Goal: Information Seeking & Learning: Learn about a topic

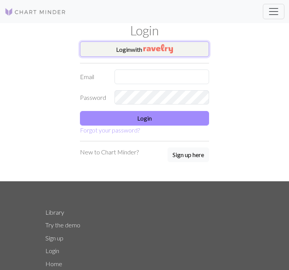
click at [163, 53] on img "button" at bounding box center [158, 48] width 30 height 9
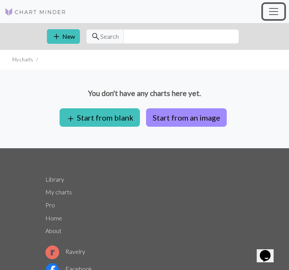
click at [267, 7] on button "Toggle navigation" at bounding box center [274, 11] width 22 height 15
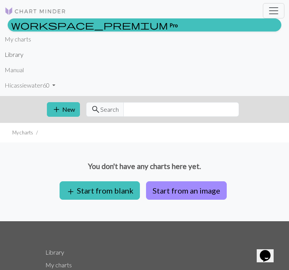
click at [11, 59] on link "Library" at bounding box center [14, 54] width 19 height 15
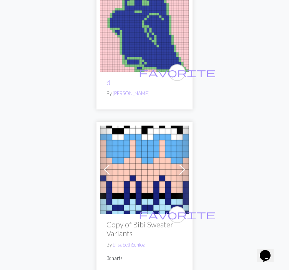
scroll to position [7420, 0]
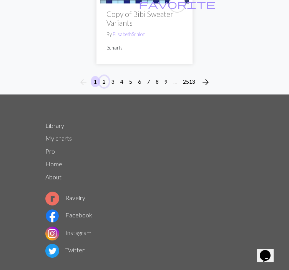
click at [103, 76] on button "2" at bounding box center [104, 81] width 9 height 11
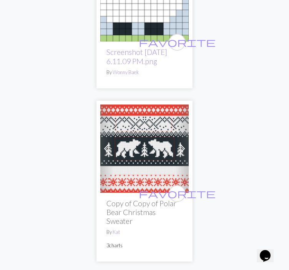
scroll to position [7459, 0]
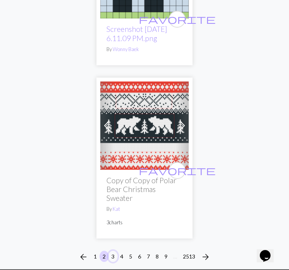
click at [112, 251] on button "3" at bounding box center [112, 256] width 9 height 11
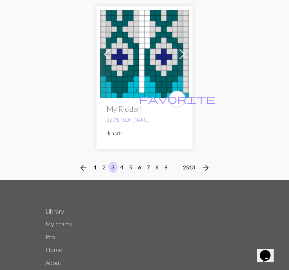
scroll to position [7382, 0]
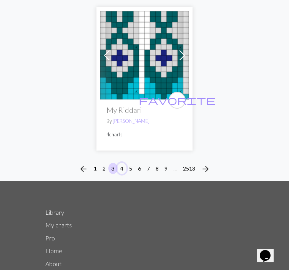
click at [120, 163] on button "4" at bounding box center [121, 168] width 9 height 11
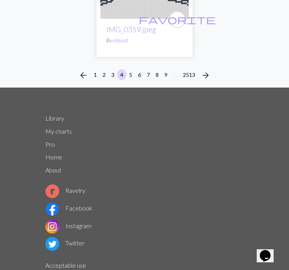
scroll to position [7568, 0]
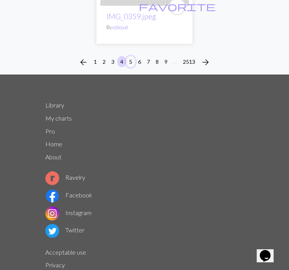
click at [131, 67] on button "5" at bounding box center [130, 61] width 9 height 11
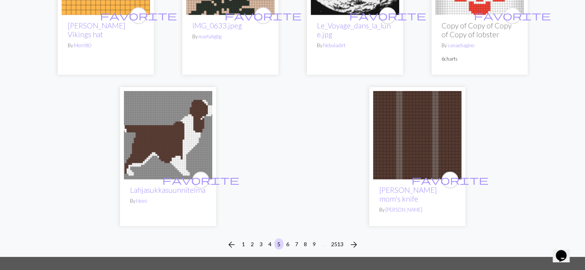
scroll to position [1922, 0]
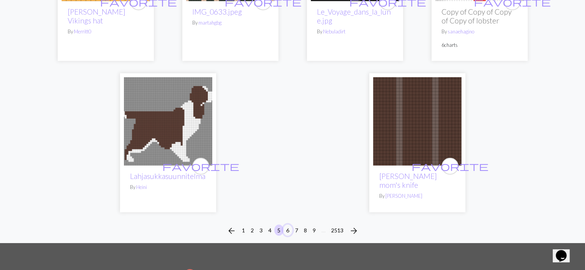
click at [288, 225] on button "6" at bounding box center [287, 230] width 9 height 11
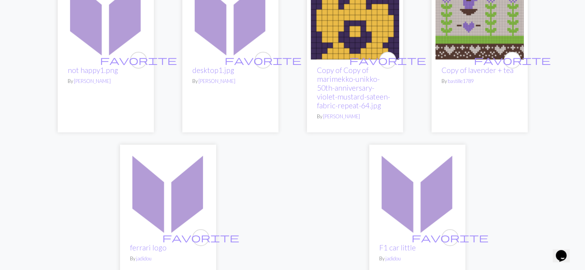
scroll to position [2064, 0]
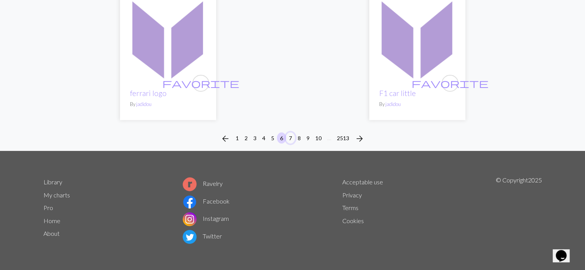
click at [289, 137] on button "7" at bounding box center [290, 138] width 9 height 11
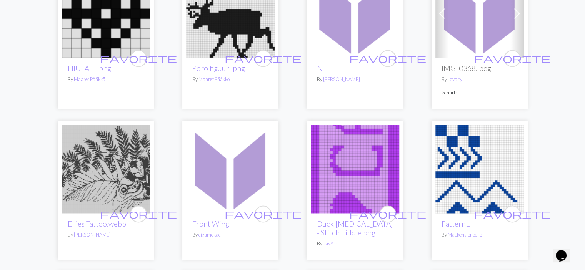
scroll to position [1153, 0]
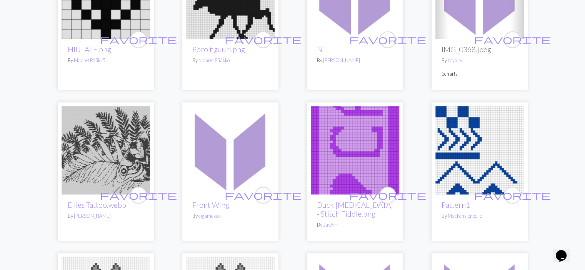
click at [119, 153] on img at bounding box center [106, 150] width 88 height 88
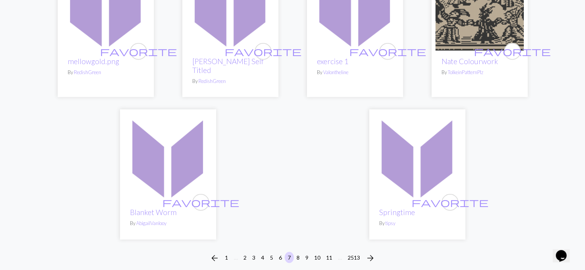
scroll to position [1922, 0]
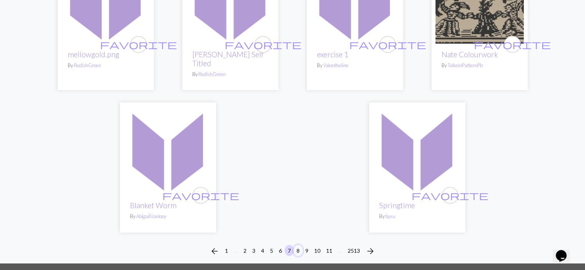
click at [289, 245] on button "8" at bounding box center [297, 250] width 9 height 11
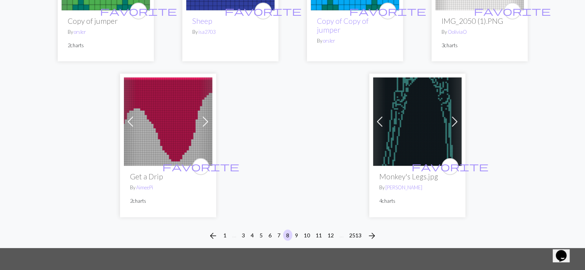
scroll to position [1999, 0]
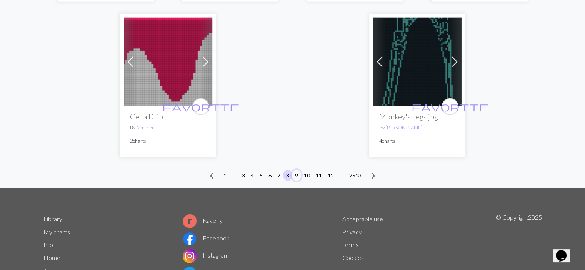
click at [289, 171] on button "9" at bounding box center [296, 175] width 9 height 11
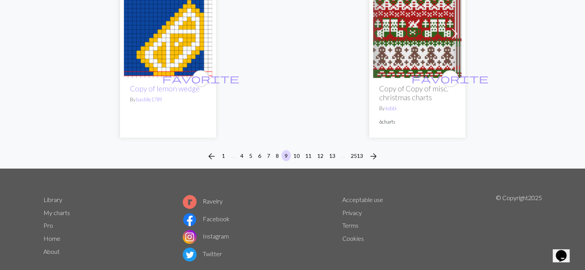
scroll to position [2086, 0]
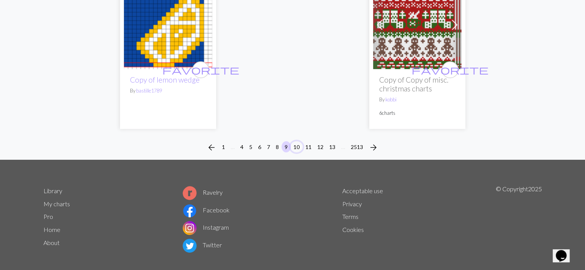
click at [289, 141] on button "10" at bounding box center [296, 146] width 12 height 11
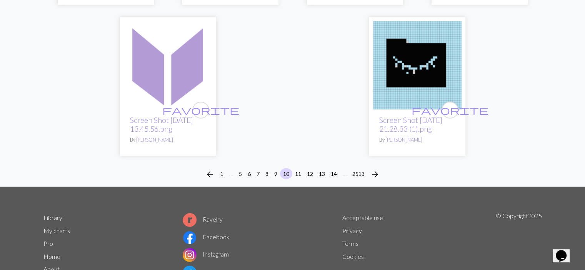
scroll to position [2015, 0]
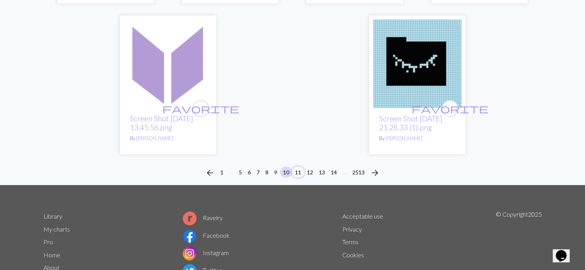
click at [289, 167] on button "11" at bounding box center [298, 172] width 12 height 11
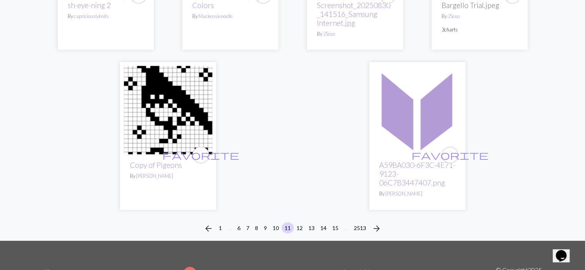
scroll to position [1999, 0]
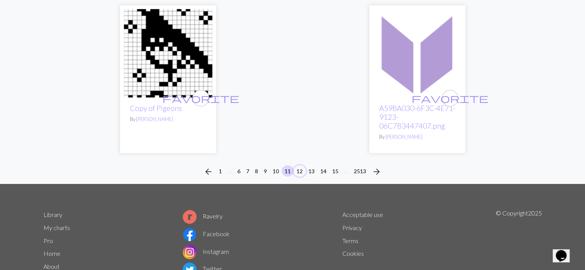
click at [289, 166] on button "12" at bounding box center [299, 171] width 12 height 11
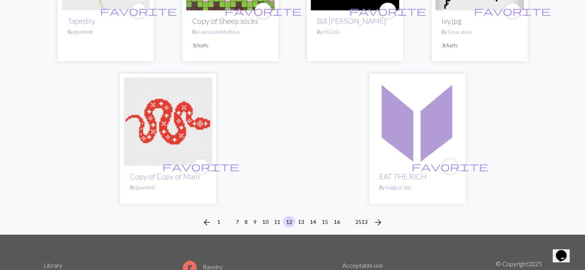
scroll to position [1961, 0]
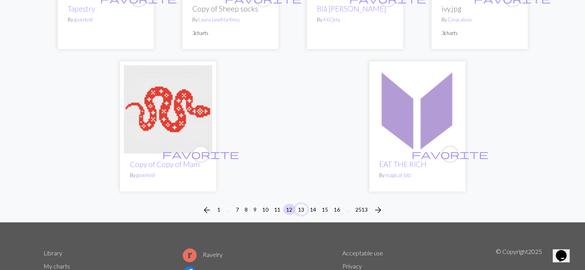
click at [289, 204] on button "13" at bounding box center [301, 209] width 12 height 11
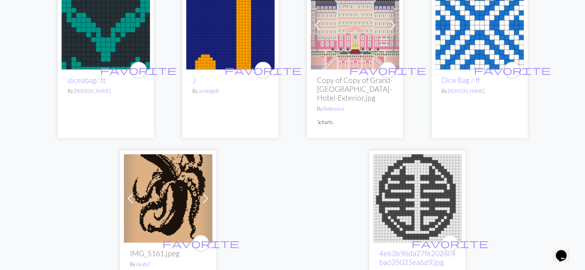
scroll to position [1922, 0]
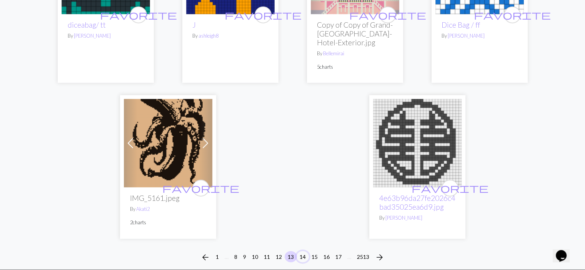
click at [289, 251] on button "14" at bounding box center [302, 256] width 12 height 11
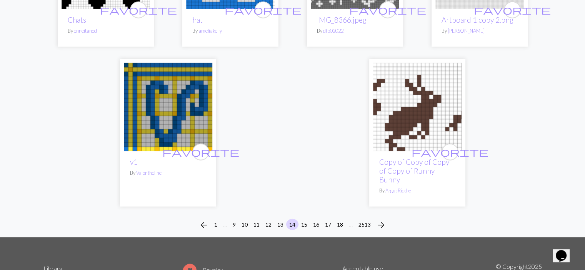
scroll to position [1961, 0]
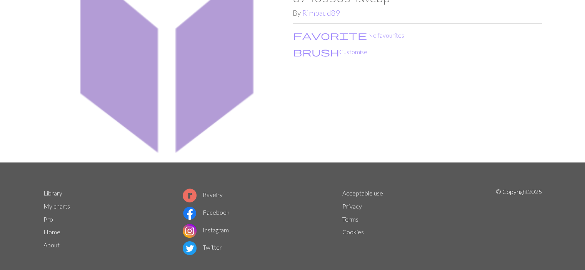
scroll to position [108, 0]
